Goal: Find specific page/section: Find specific page/section

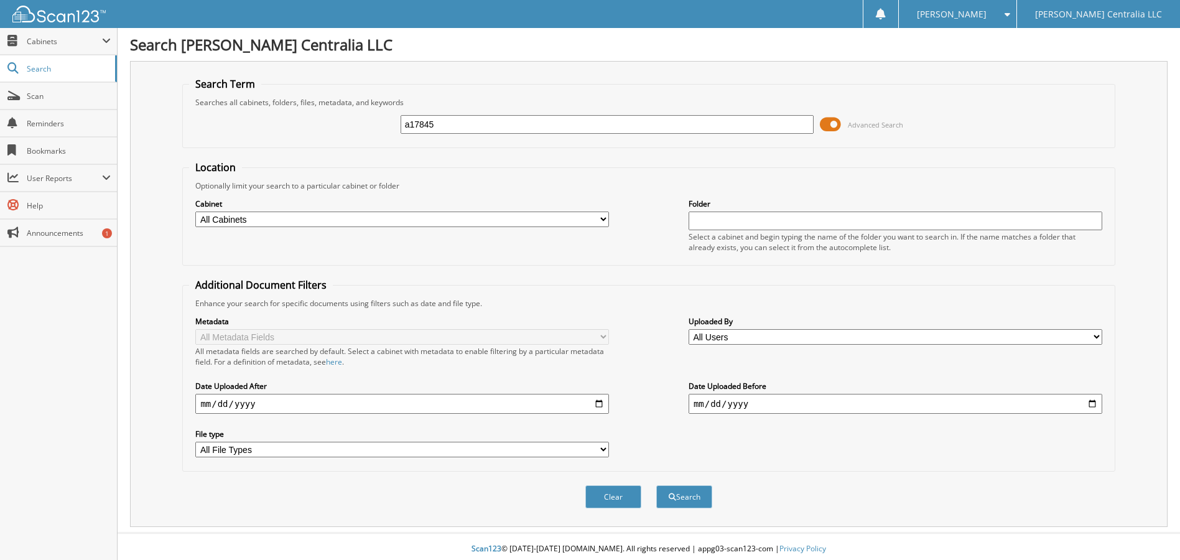
type input "a17845"
click at [656, 485] on button "Search" at bounding box center [684, 496] width 56 height 23
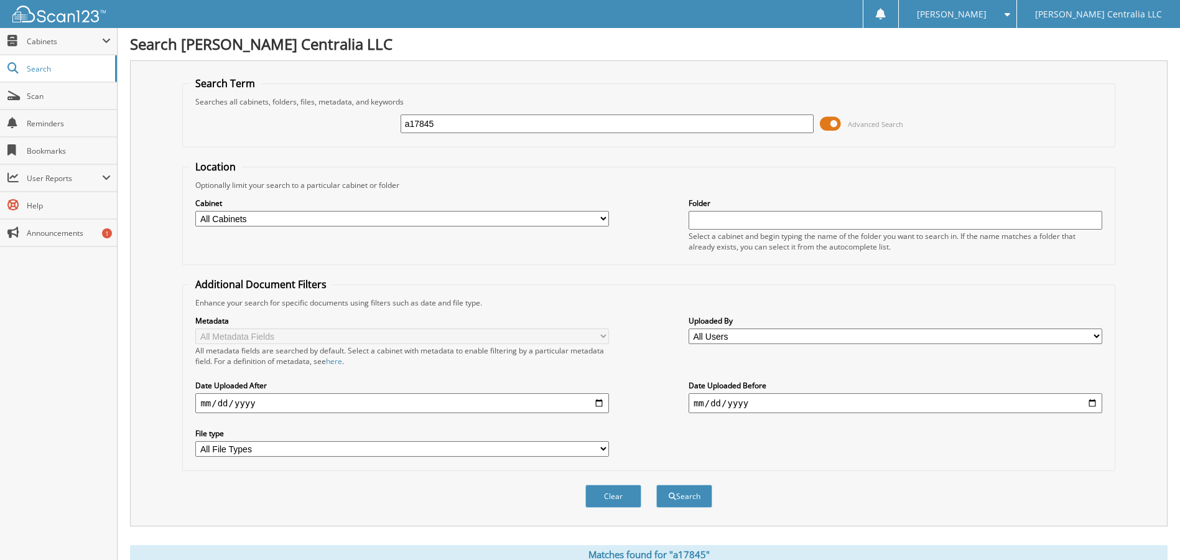
scroll to position [249, 0]
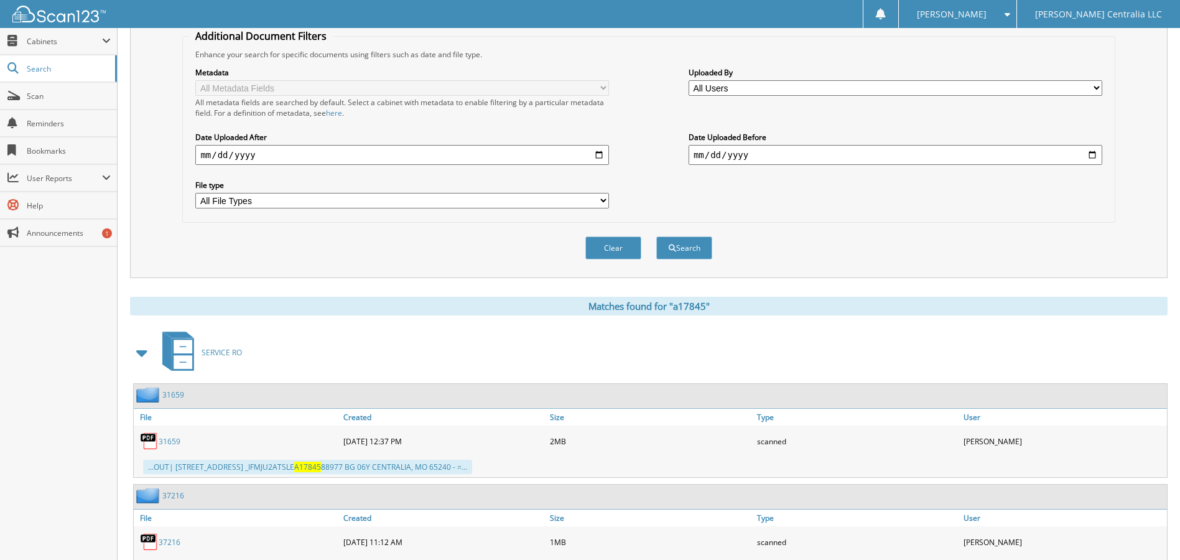
click at [137, 353] on span at bounding box center [142, 352] width 17 height 22
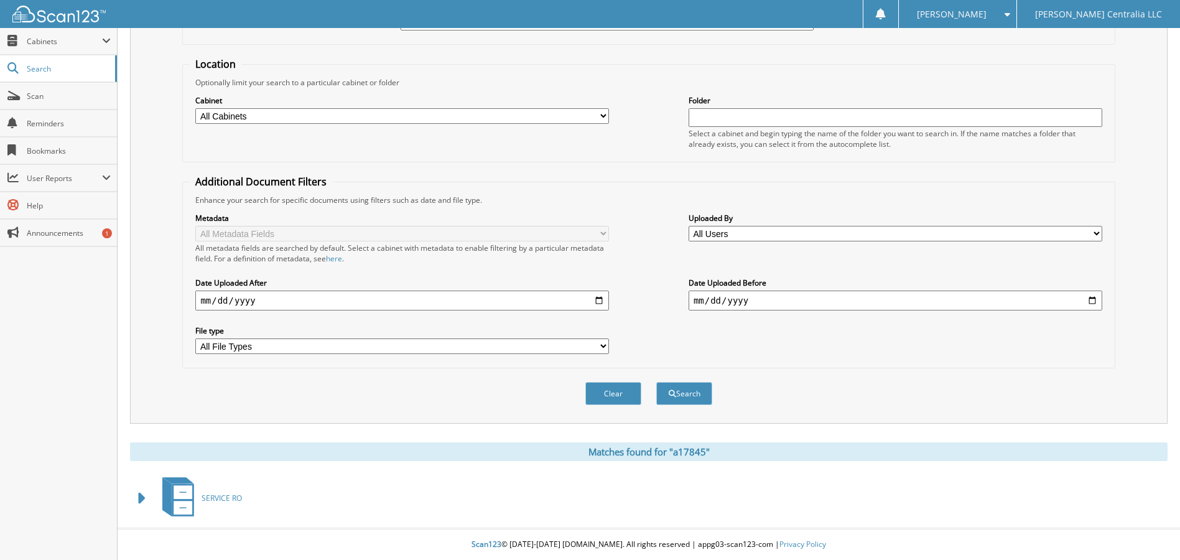
click at [144, 496] on span at bounding box center [142, 498] width 17 height 22
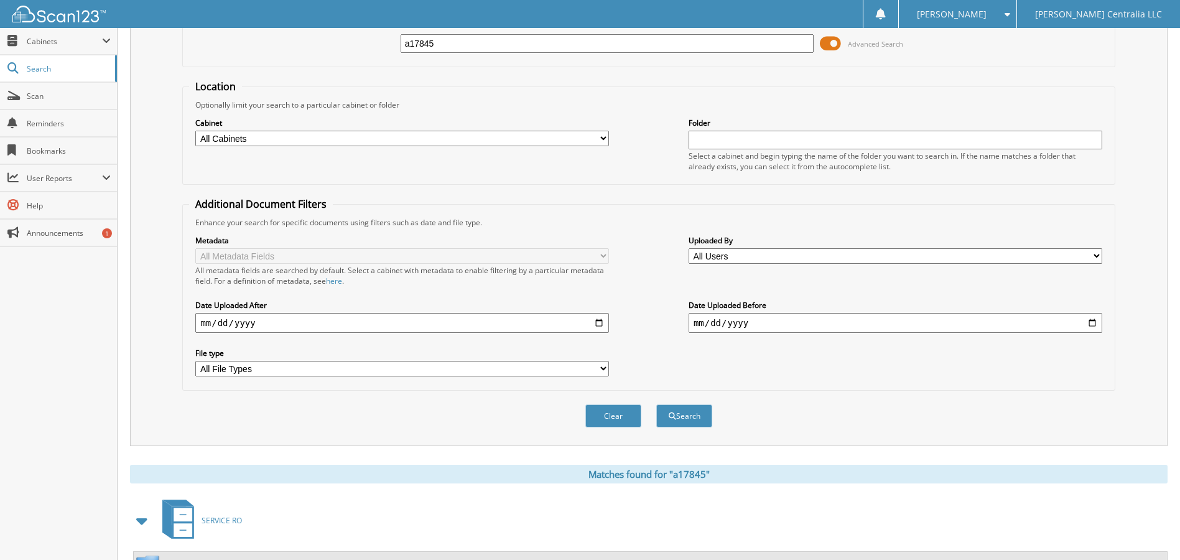
scroll to position [0, 0]
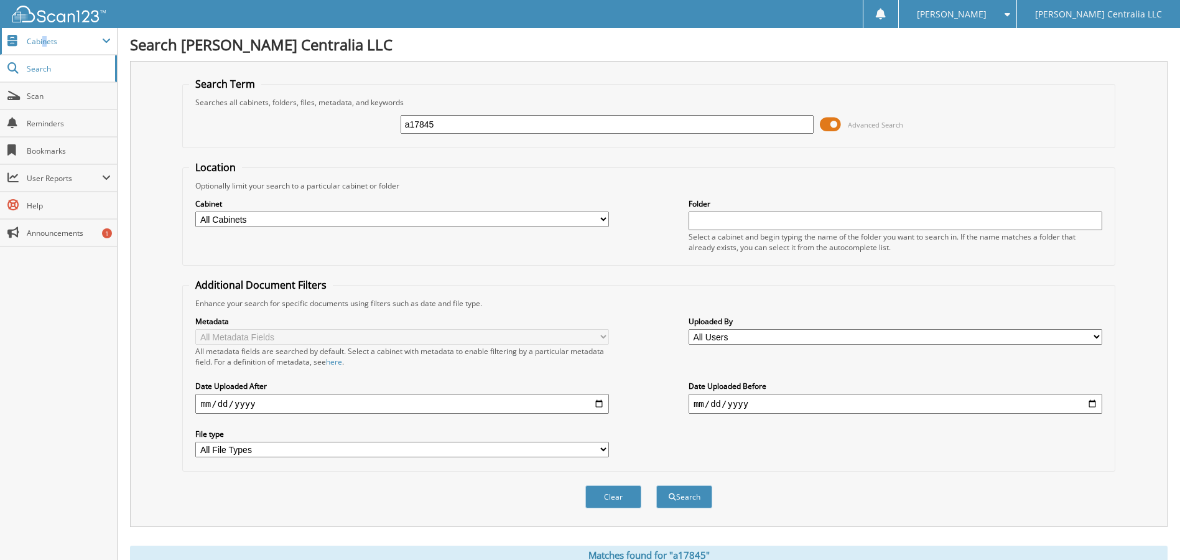
click at [45, 44] on span "Cabinets" at bounding box center [64, 41] width 75 height 11
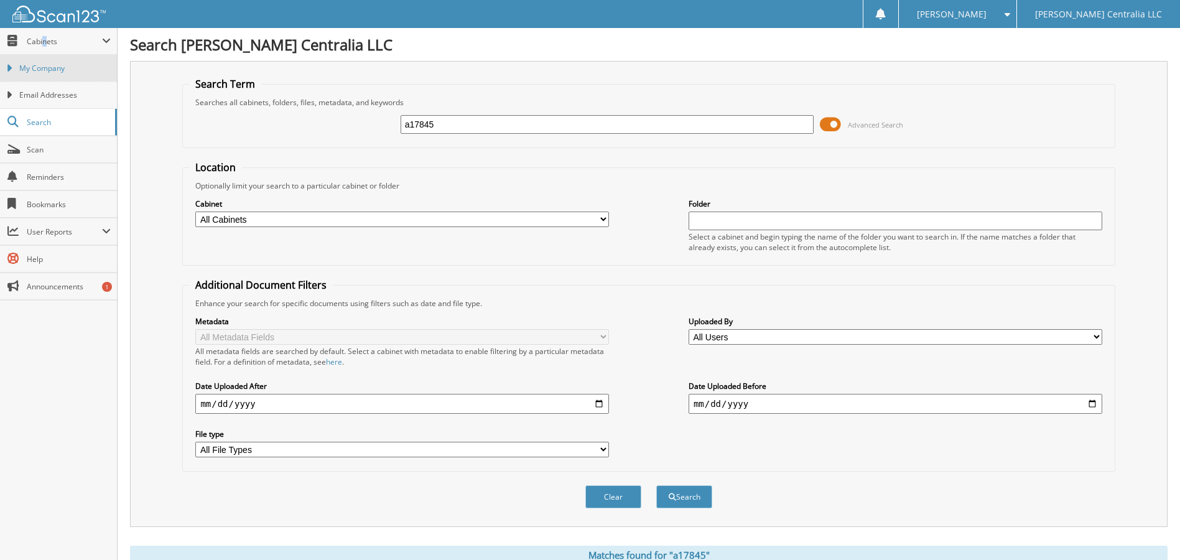
drag, startPoint x: 45, startPoint y: 44, endPoint x: 33, endPoint y: 67, distance: 26.4
click at [33, 67] on span "My Company" at bounding box center [64, 68] width 91 height 11
